Goal: Use online tool/utility: Utilize a website feature to perform a specific function

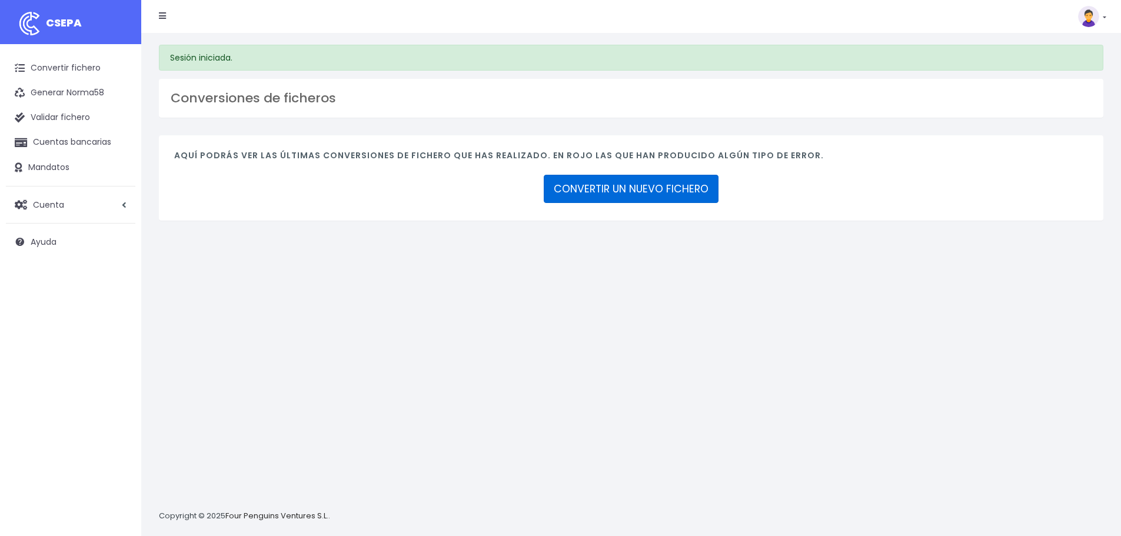
click at [606, 186] on link "CONVERTIR UN NUEVO FICHERO" at bounding box center [631, 189] width 175 height 28
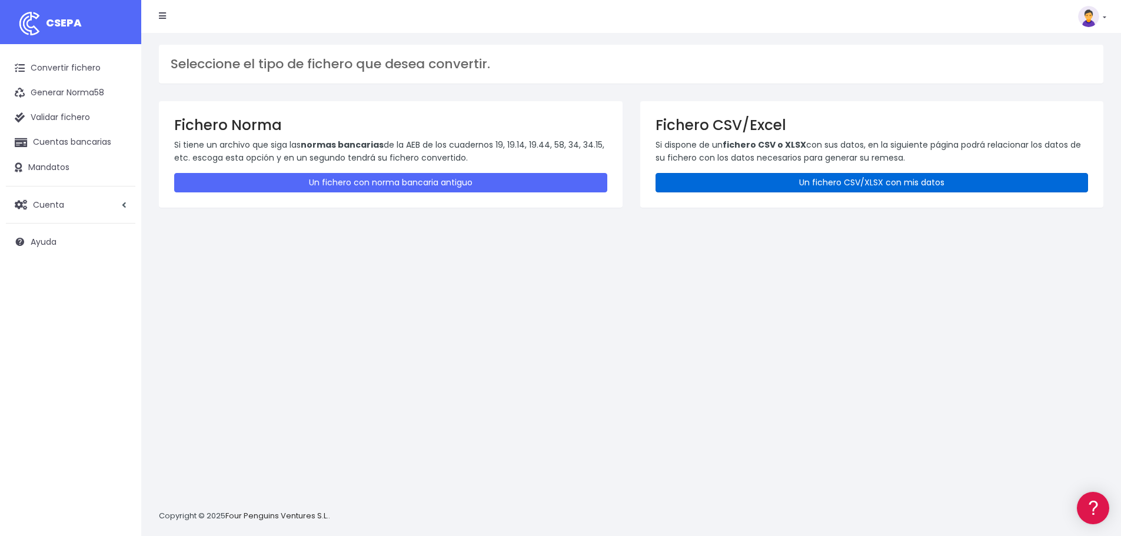
click at [787, 182] on link "Un fichero CSV/XLSX con mis datos" at bounding box center [871, 182] width 433 height 19
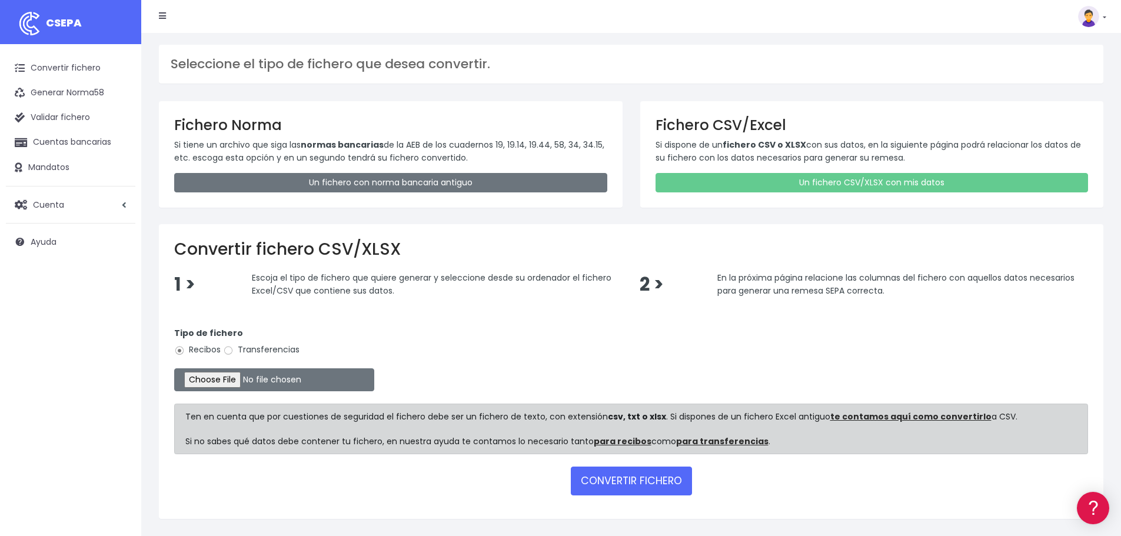
click at [258, 344] on label "Transferencias" at bounding box center [261, 350] width 76 height 12
click at [234, 345] on input "Transferencias" at bounding box center [228, 350] width 11 height 11
radio input "true"
click at [249, 379] on input "file" at bounding box center [274, 379] width 200 height 23
click at [237, 385] on input "file" at bounding box center [274, 379] width 200 height 23
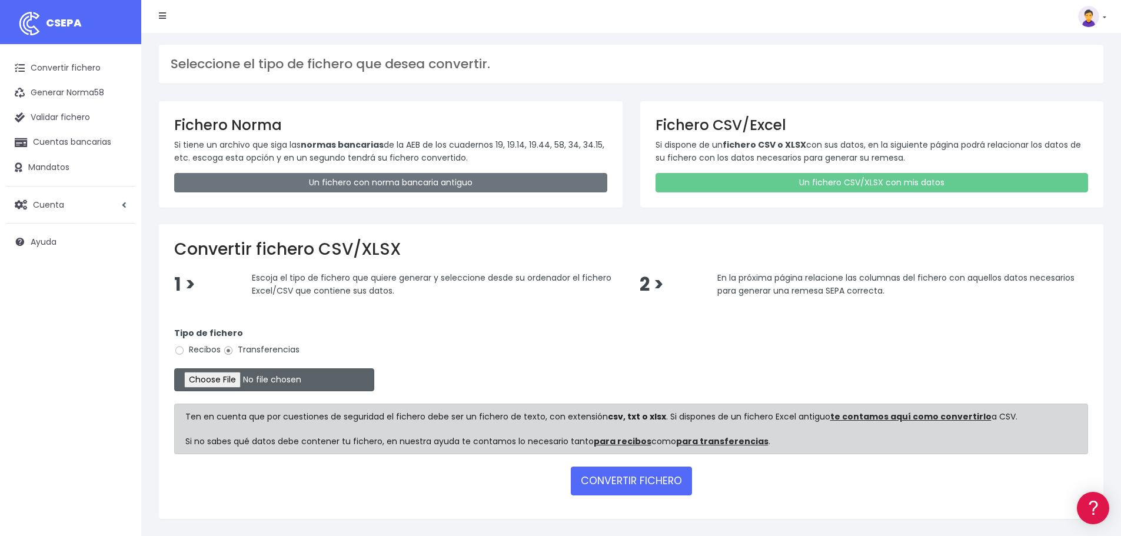
type input "C:\fakepath\5º PAGO HONORARIOS LIBRO LINFOMA 360º 04-09-2025.xlsx"
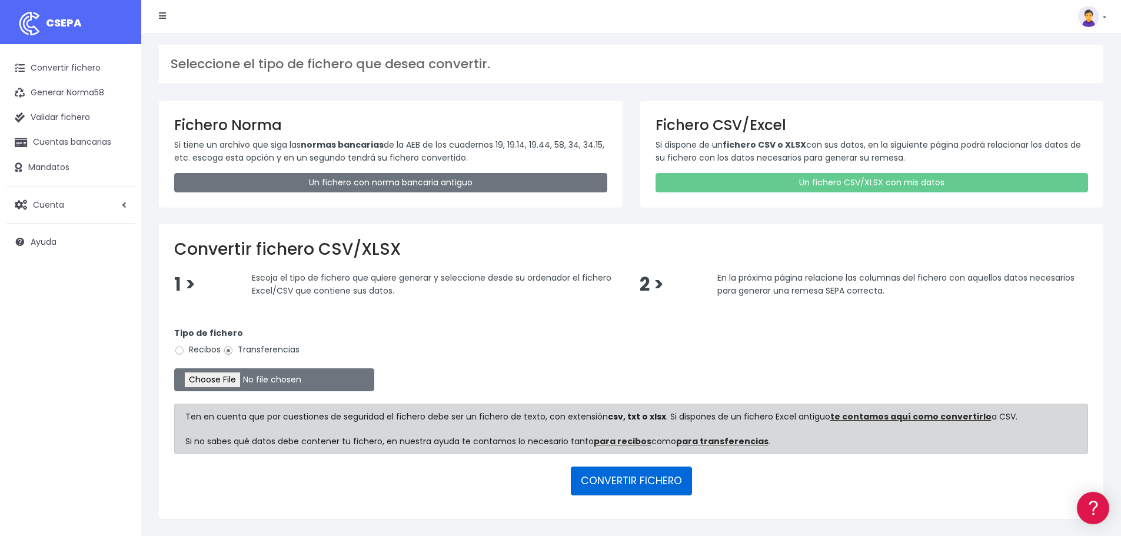
click at [651, 472] on button "CONVERTIR FICHERO" at bounding box center [631, 481] width 121 height 28
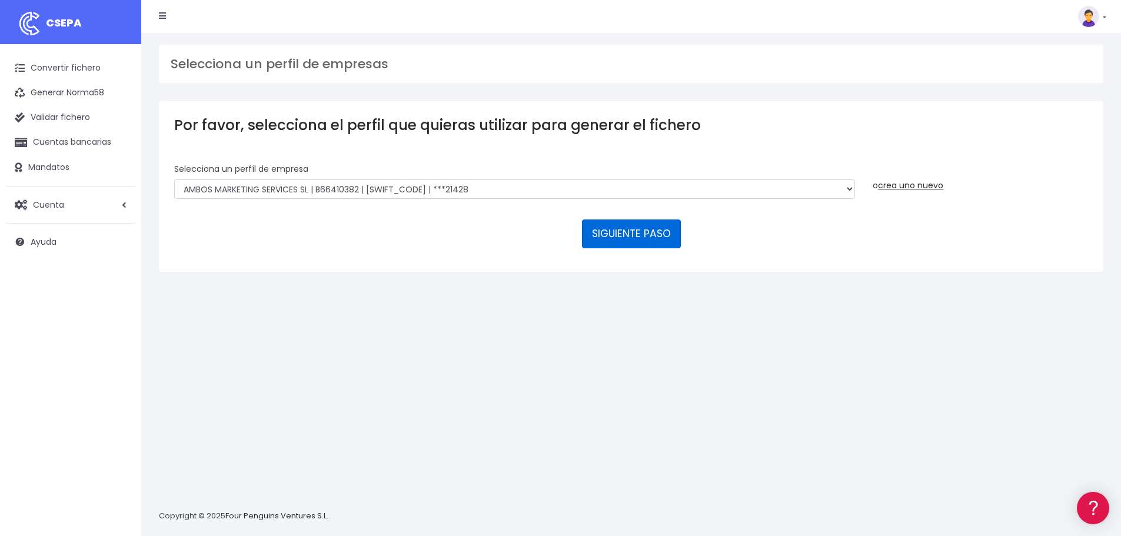
click at [606, 228] on button "SIGUIENTE PASO" at bounding box center [631, 233] width 99 height 28
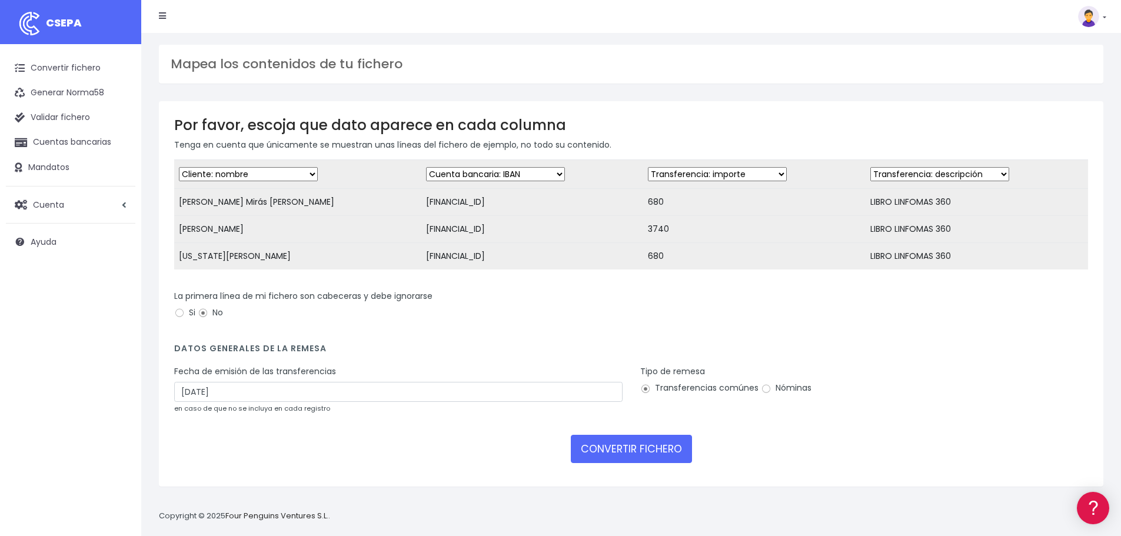
click at [227, 411] on div "Fecha de emisión de las transferencias 10/09/2025 en caso de que no se incluya …" at bounding box center [398, 389] width 448 height 49
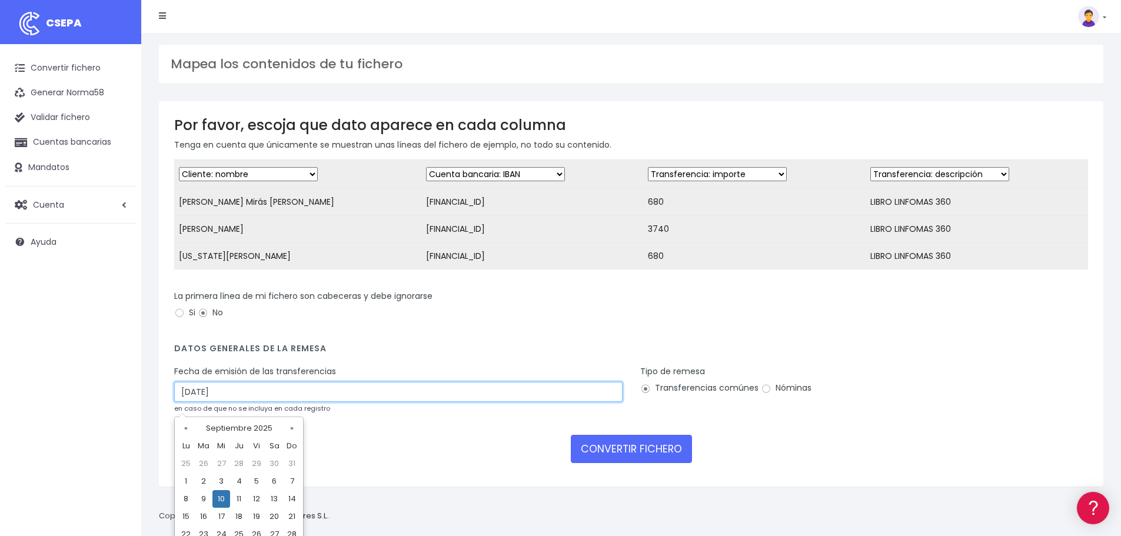
click at [229, 402] on input "10/09/2025" at bounding box center [398, 392] width 448 height 20
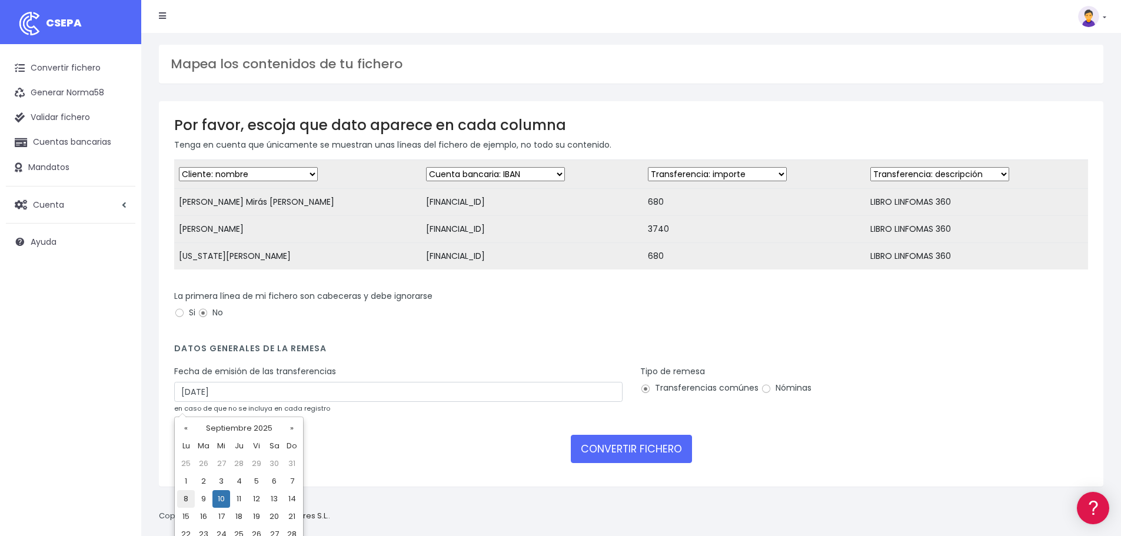
click at [188, 505] on td "8" at bounding box center [186, 499] width 18 height 18
type input "08/09/2025"
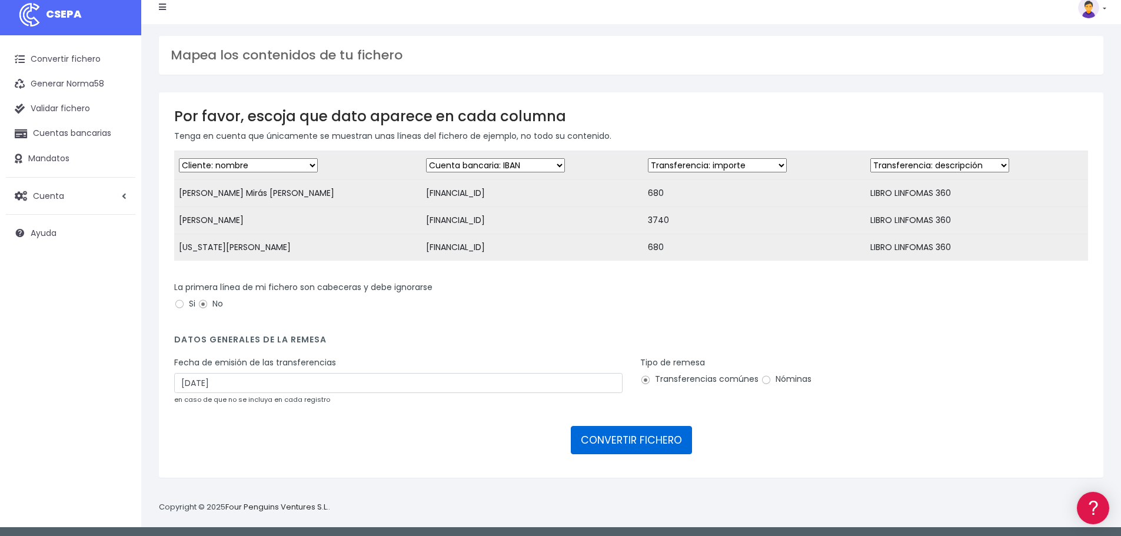
scroll to position [11, 0]
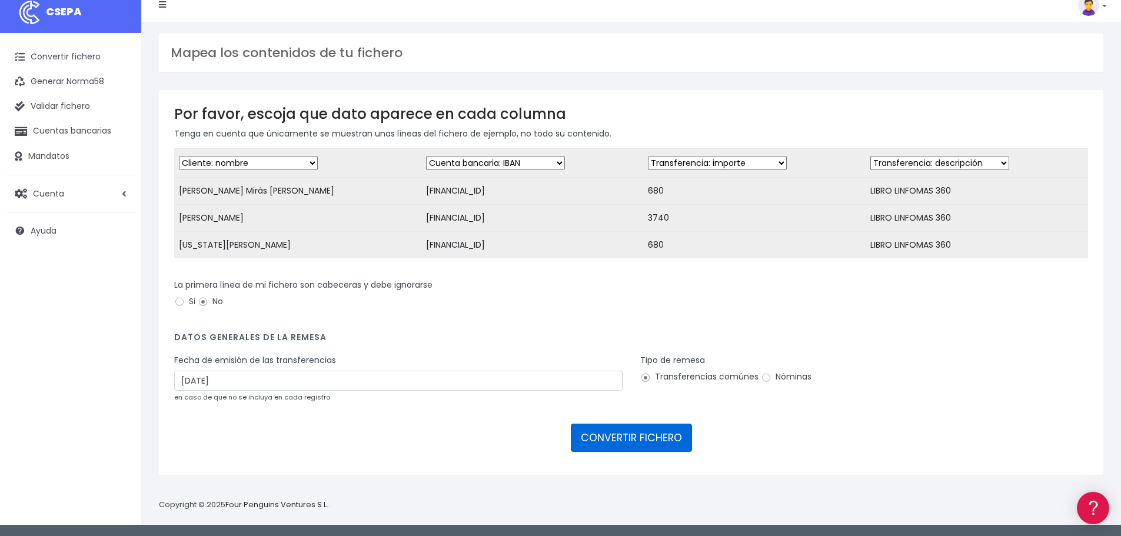
click at [635, 447] on button "CONVERTIR FICHERO" at bounding box center [631, 438] width 121 height 28
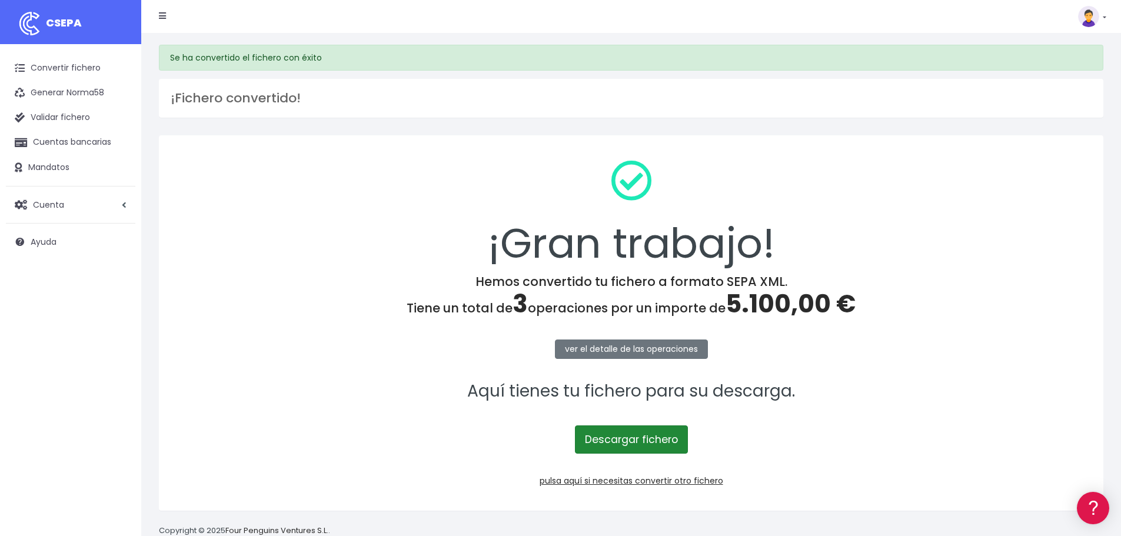
click at [627, 450] on link "Descargar fichero" at bounding box center [631, 439] width 113 height 28
drag, startPoint x: 407, startPoint y: 241, endPoint x: 437, endPoint y: 204, distance: 48.5
click at [407, 241] on div "¡Gran trabajo!" at bounding box center [631, 213] width 914 height 124
